Goal: Task Accomplishment & Management: Use online tool/utility

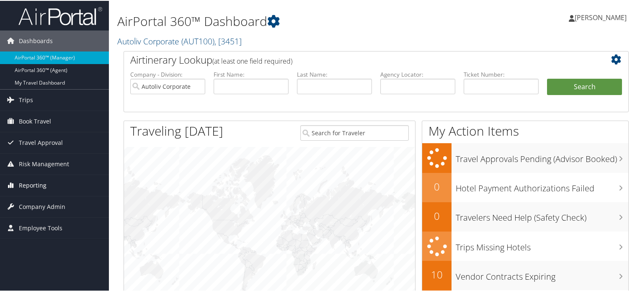
click at [47, 187] on link "Reporting" at bounding box center [54, 184] width 109 height 21
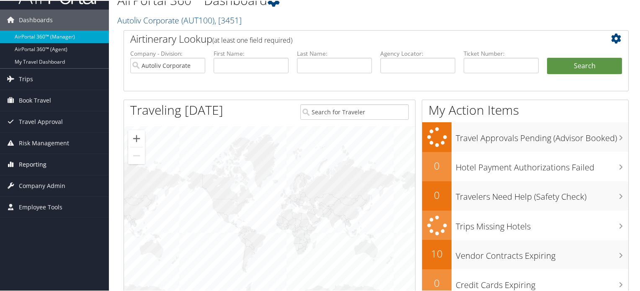
scroll to position [27, 0]
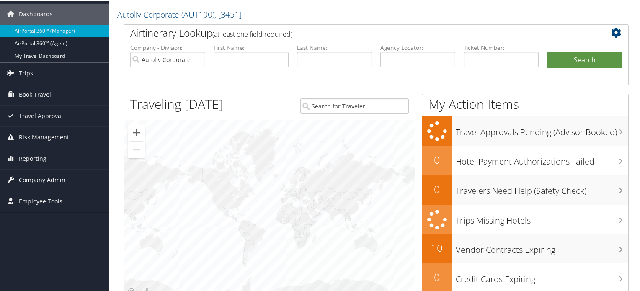
click at [47, 180] on span "Company Admin" at bounding box center [42, 179] width 47 height 21
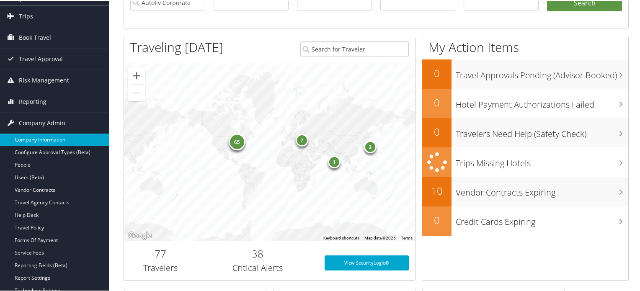
scroll to position [83, 0]
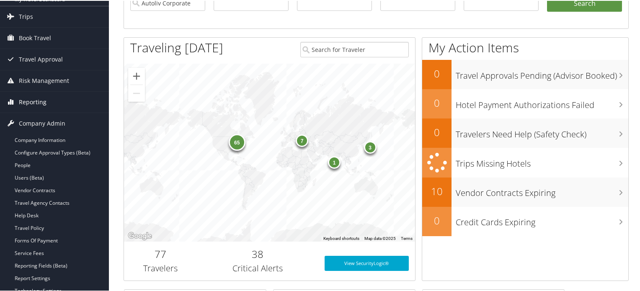
click at [57, 102] on link "Reporting" at bounding box center [54, 101] width 109 height 21
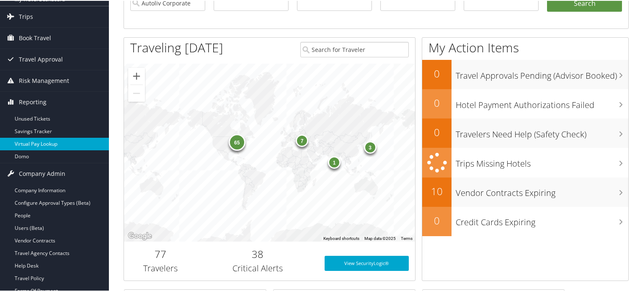
click at [44, 143] on link "Virtual Pay Lookup" at bounding box center [54, 143] width 109 height 13
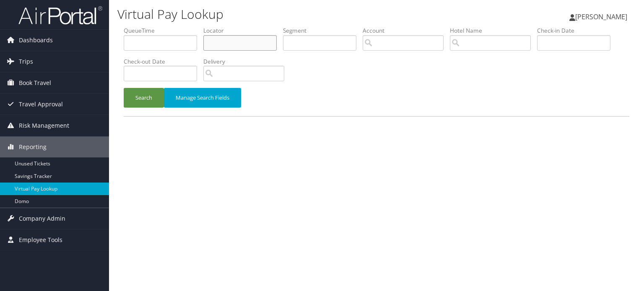
click at [238, 44] on input "text" at bounding box center [239, 43] width 73 height 16
paste input "WVZRVD"
type input "WVZRVD"
click at [145, 102] on button "Search" at bounding box center [144, 98] width 40 height 20
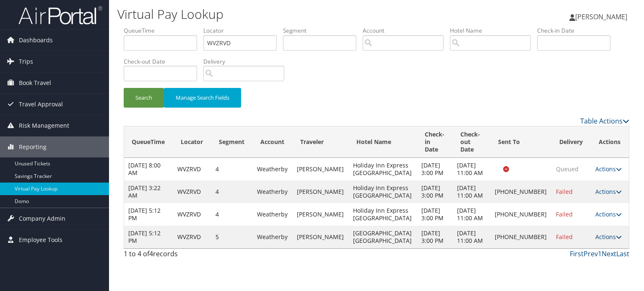
click at [608, 241] on link "Actions" at bounding box center [608, 237] width 26 height 8
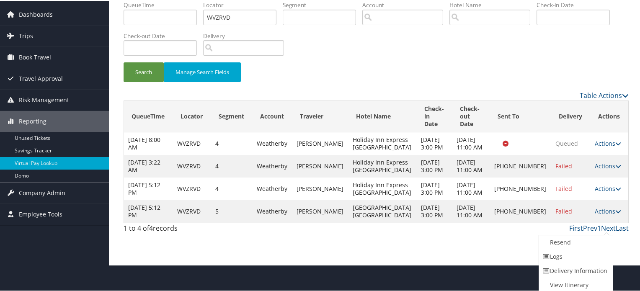
scroll to position [27, 0]
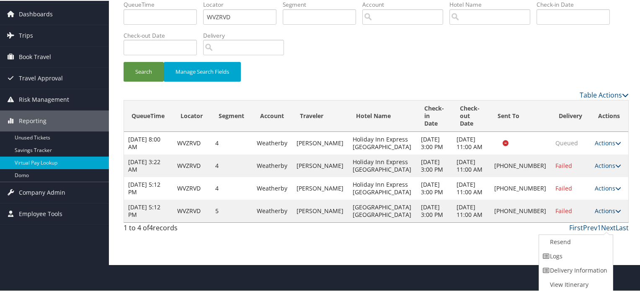
click at [616, 213] on icon at bounding box center [619, 210] width 6 height 6
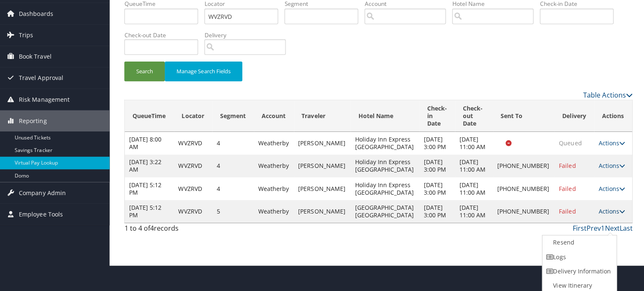
scroll to position [0, 0]
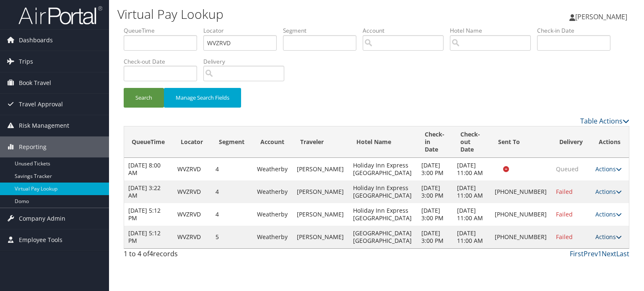
click at [616, 240] on icon at bounding box center [619, 237] width 6 height 6
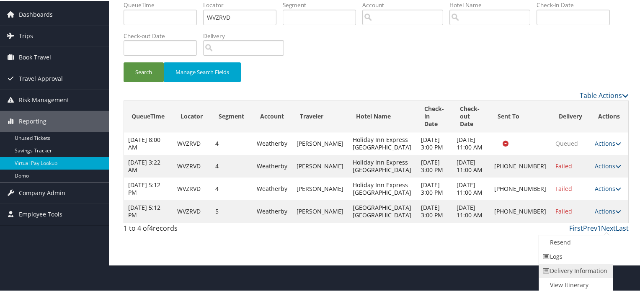
scroll to position [27, 0]
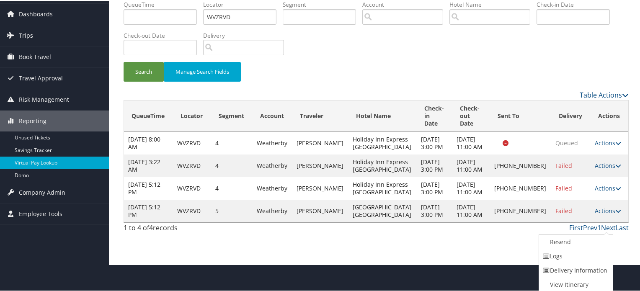
click at [481, 70] on div "Search Manage Search Fields" at bounding box center [376, 75] width 518 height 28
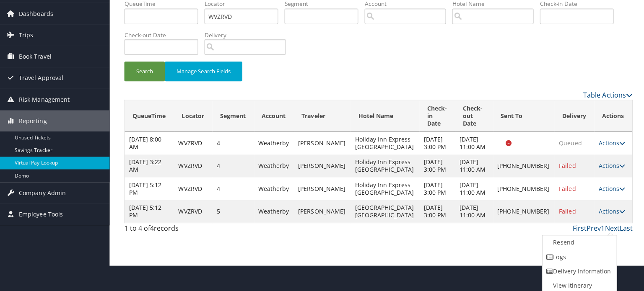
scroll to position [0, 0]
